Goal: Find specific page/section: Find specific page/section

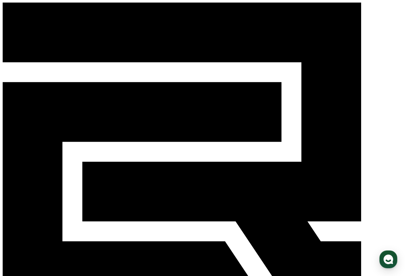
select select "**********"
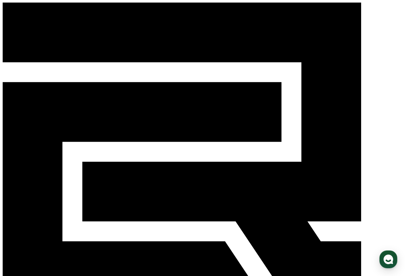
type input "*"
type input "****"
